Goal: Find specific page/section: Find specific page/section

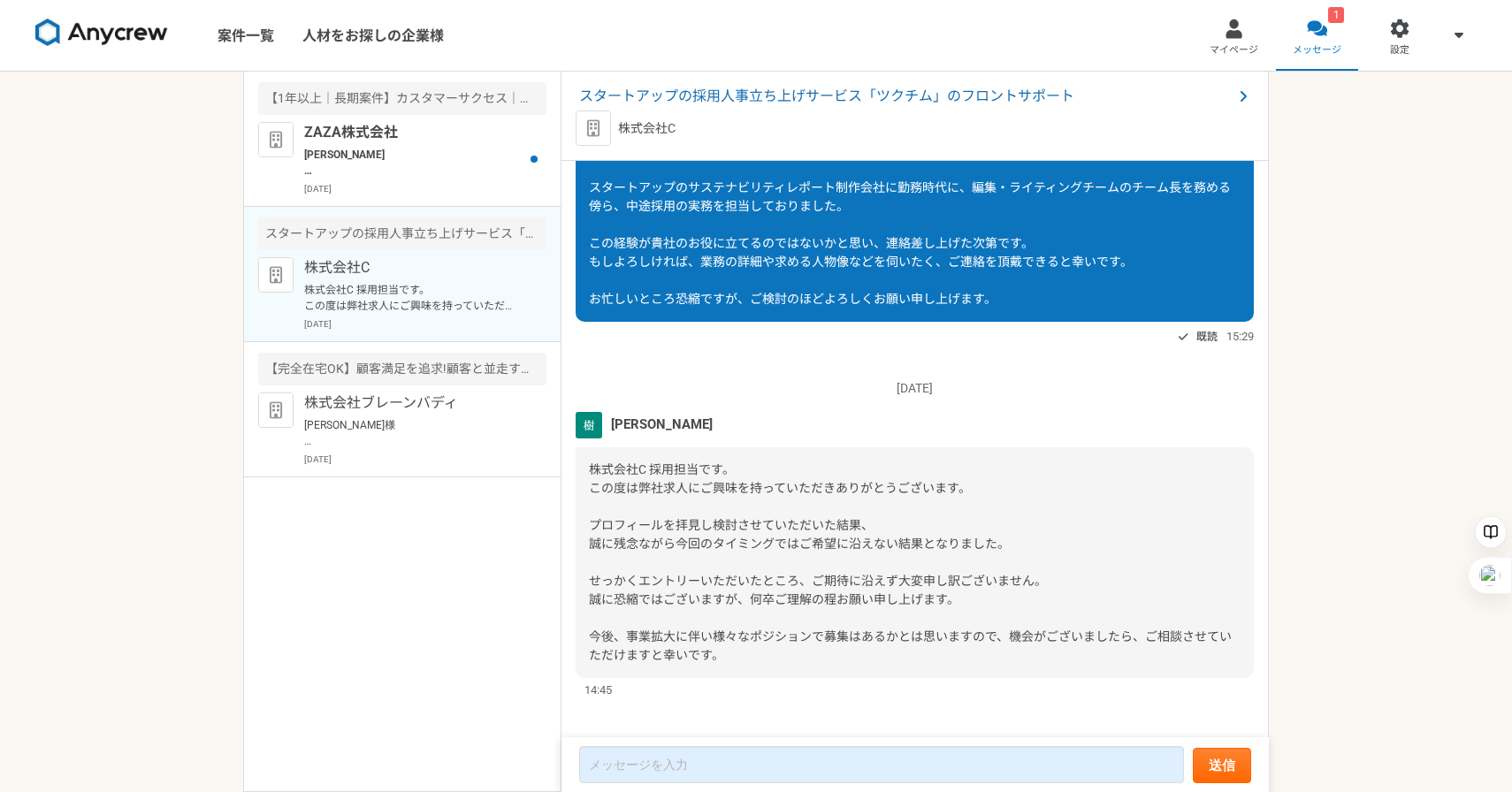
scroll to position [180, 0]
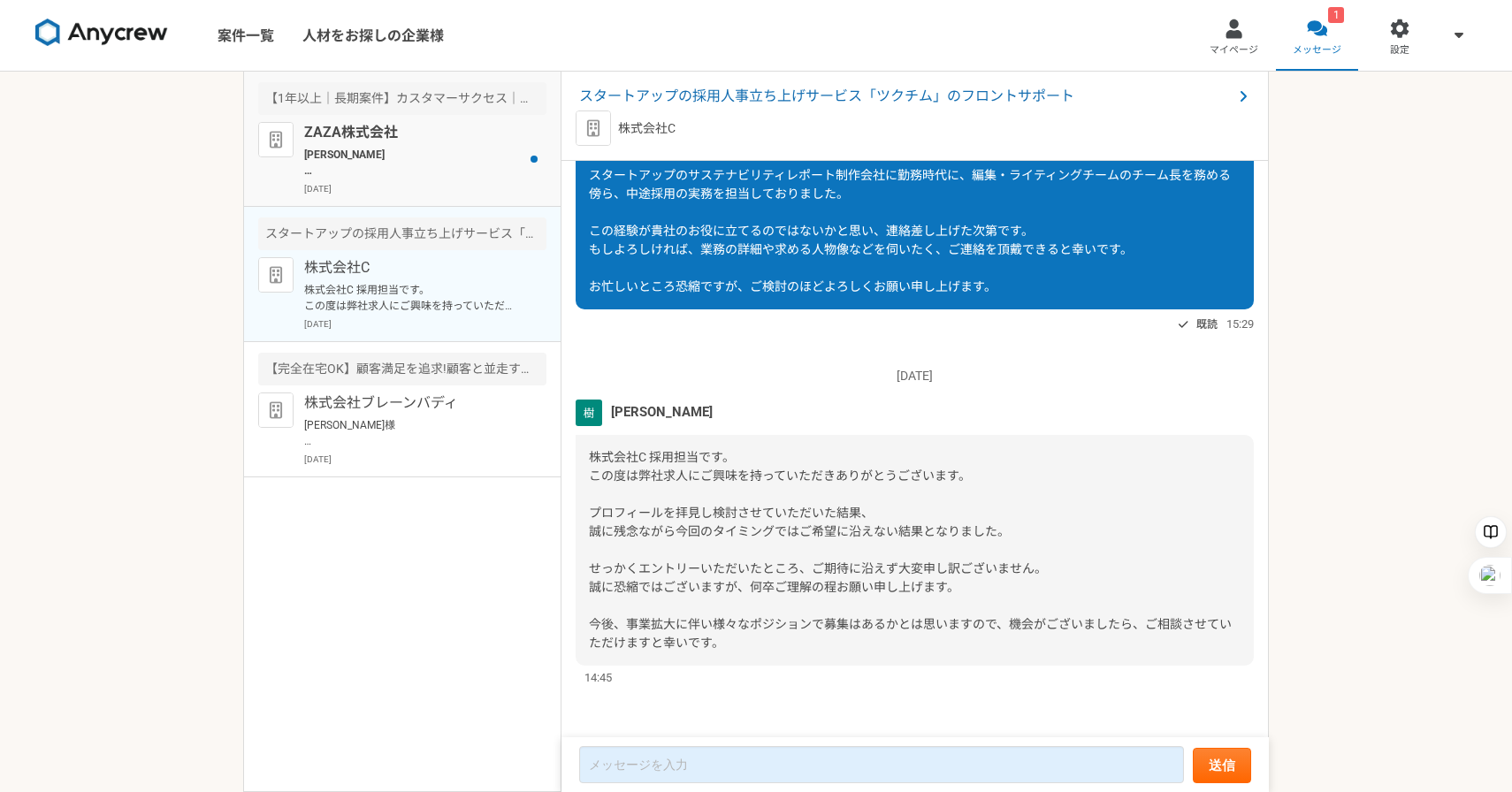
click at [462, 165] on p "[PERSON_NAME] お世話になっております。 ZAZA株式会社の[PERSON_NAME]でございます。 本日、下記日程にて面談のお時間を頂戴しており…" at bounding box center [413, 163] width 218 height 32
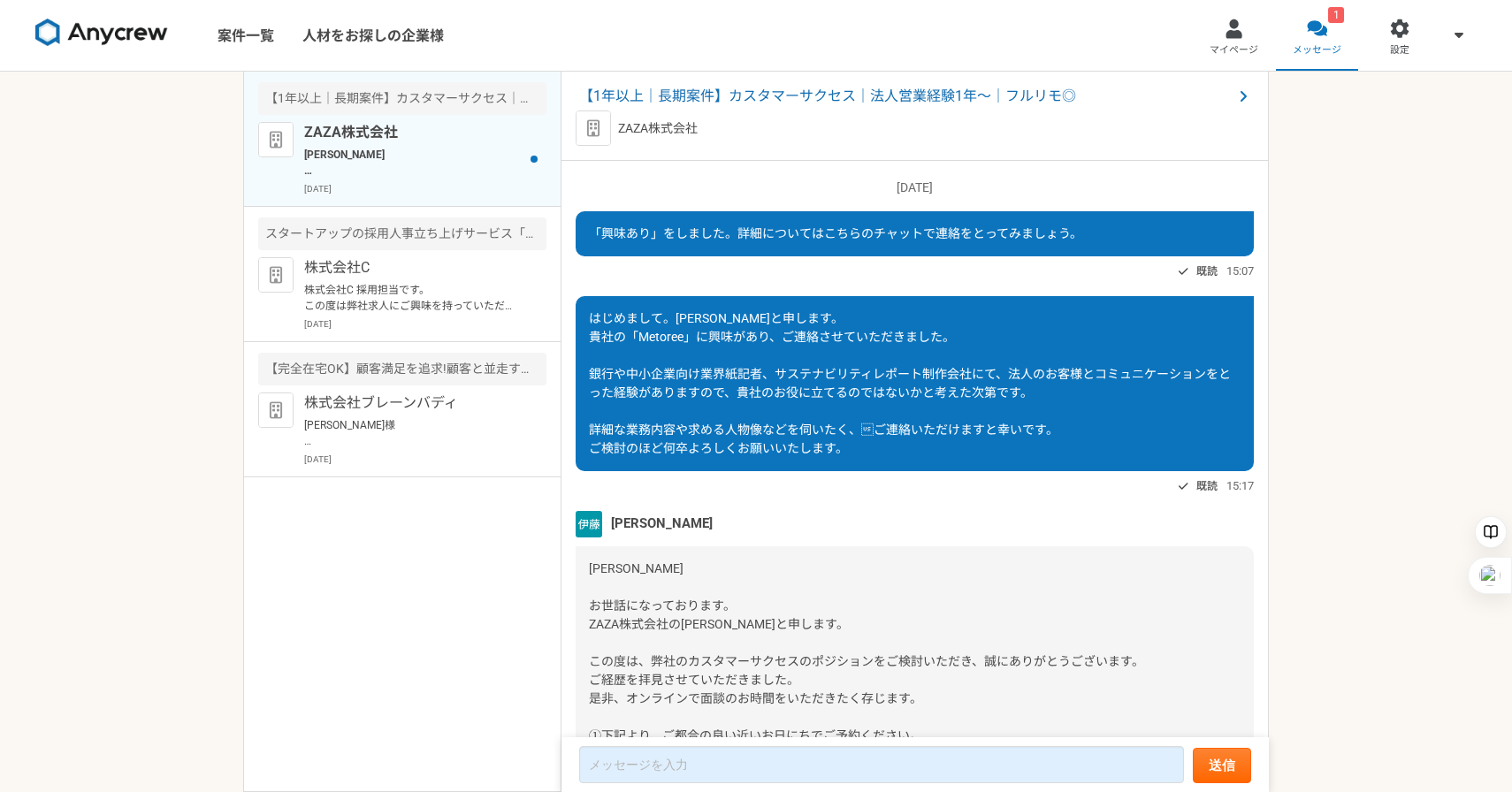
scroll to position [1908, 0]
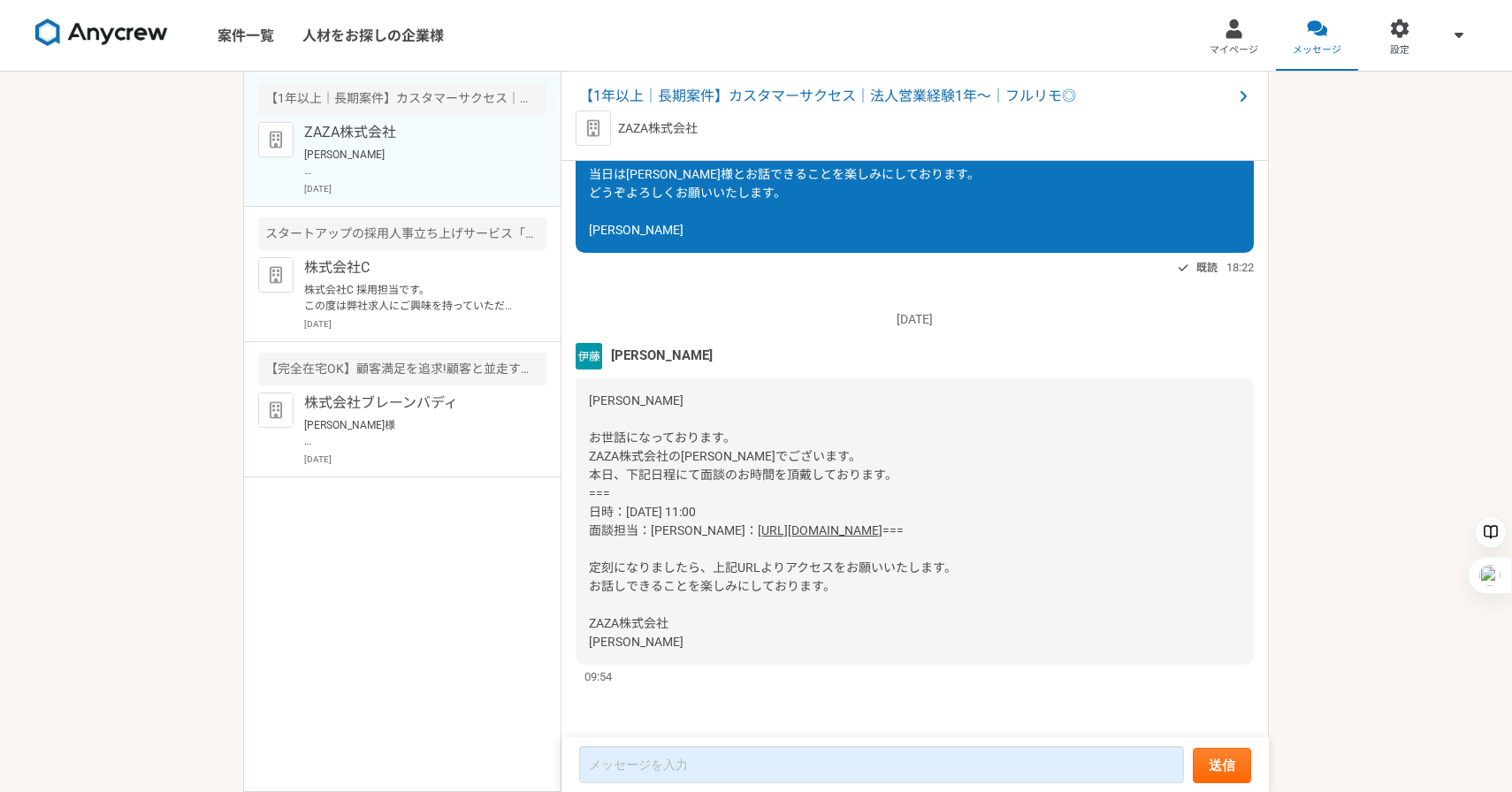
click at [760, 523] on link "[URL][DOMAIN_NAME]" at bounding box center [820, 530] width 125 height 14
click at [441, 169] on p "[PERSON_NAME] お世話になっております。 ZAZA株式会社の[PERSON_NAME]でございます。 本日、下記日程にて面談のお時間を頂戴しており…" at bounding box center [413, 163] width 218 height 32
click at [404, 178] on p "[PERSON_NAME] お世話になっております。 ZAZA株式会社の[PERSON_NAME]でございます。 本日、下記日程にて面談のお時間を頂戴しており…" at bounding box center [413, 163] width 218 height 32
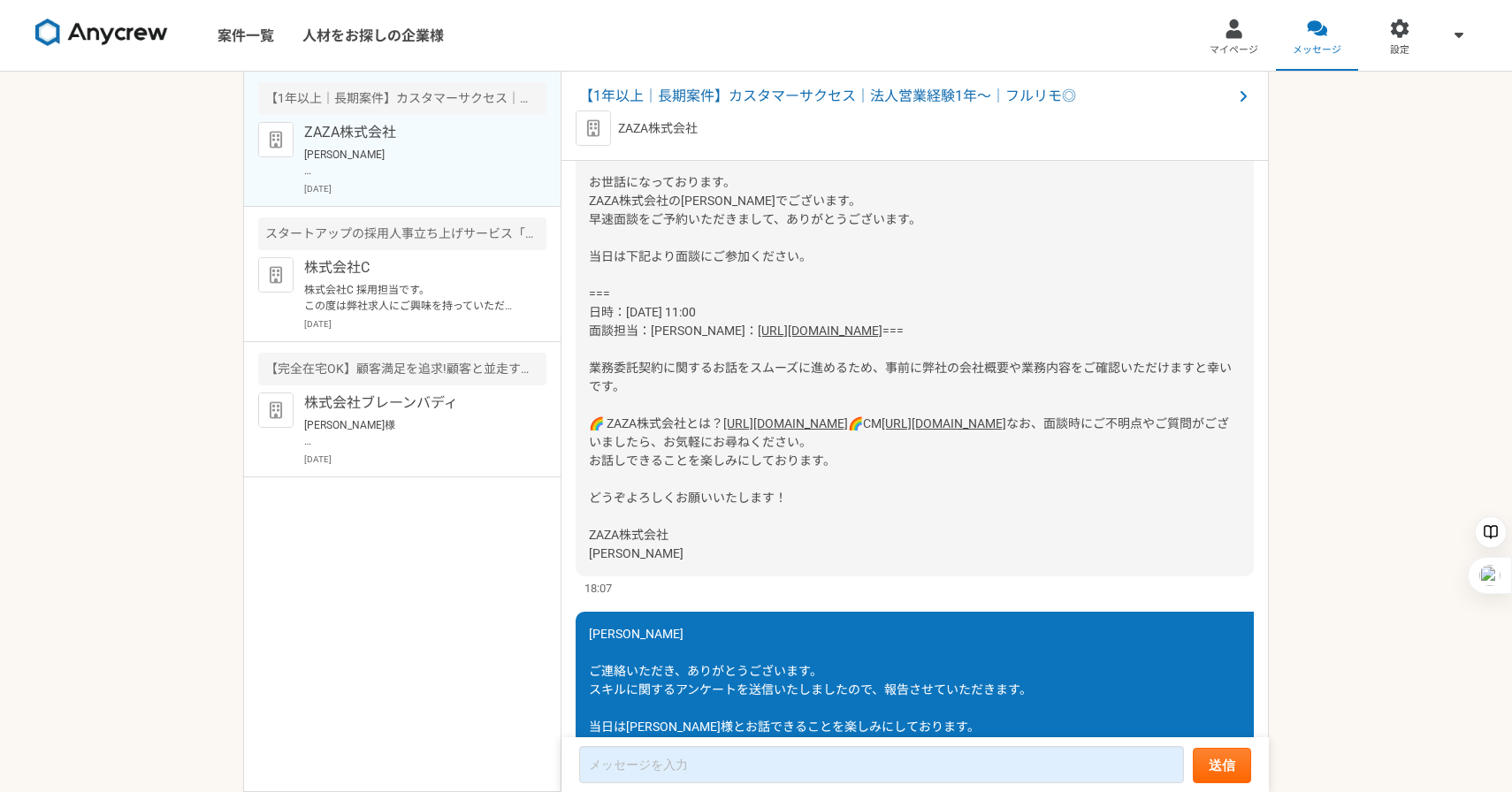
scroll to position [980, 0]
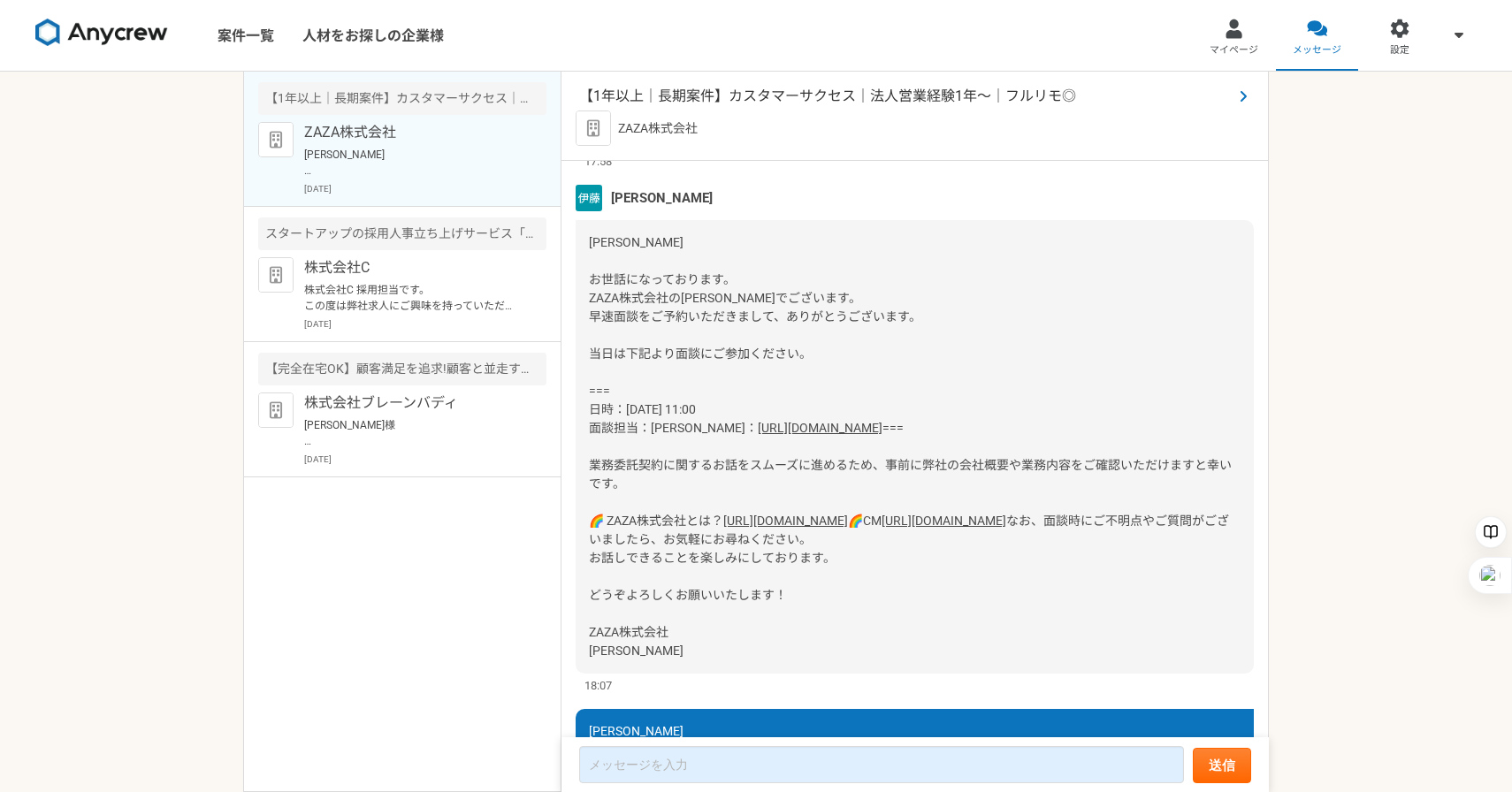
click at [828, 89] on span "【1年以上｜長期案件】カスタマーサクセス｜法人営業経験1年〜｜フルリモ◎" at bounding box center [905, 96] width 653 height 21
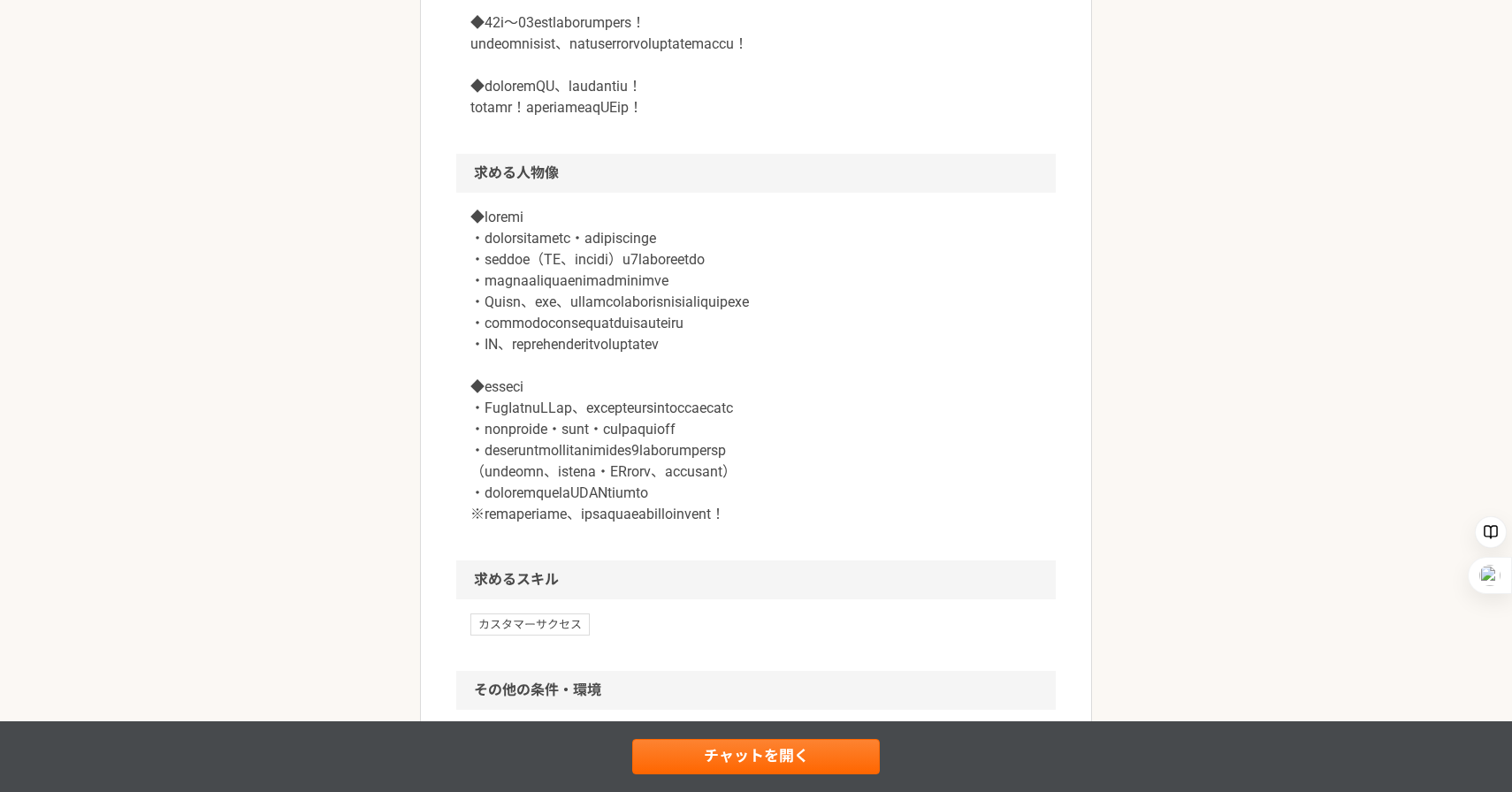
scroll to position [1348, 0]
